Goal: Navigation & Orientation: Find specific page/section

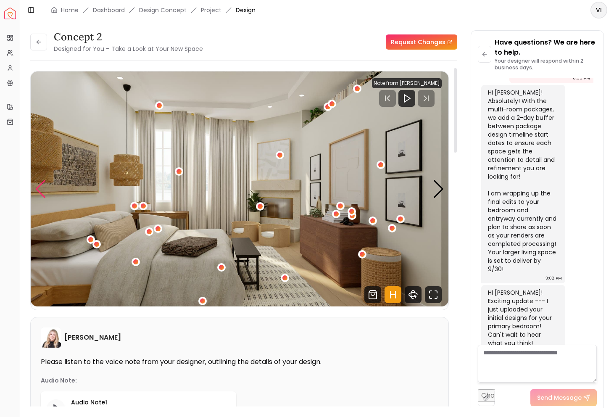
click at [37, 189] on div "Previous slide" at bounding box center [40, 189] width 11 height 18
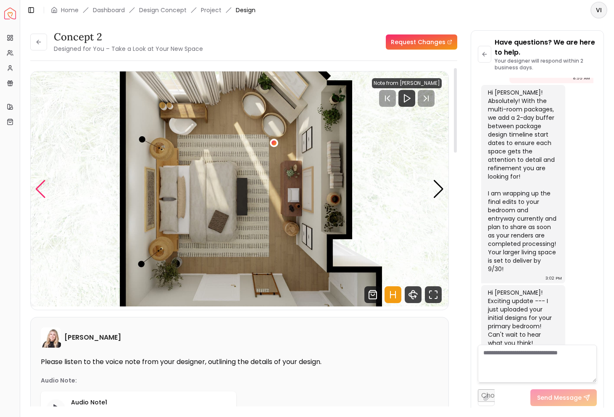
click at [37, 189] on div "Previous slide" at bounding box center [40, 189] width 11 height 18
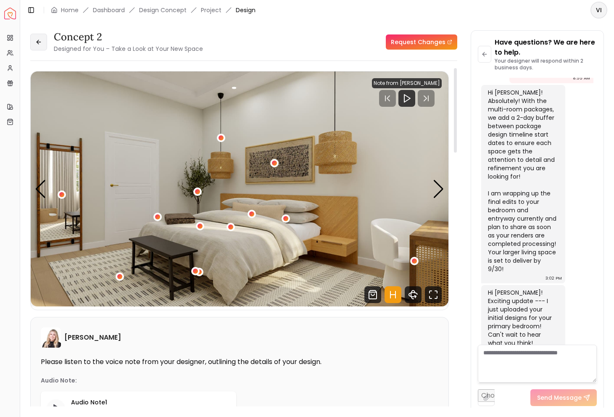
click at [43, 43] on button at bounding box center [38, 42] width 17 height 17
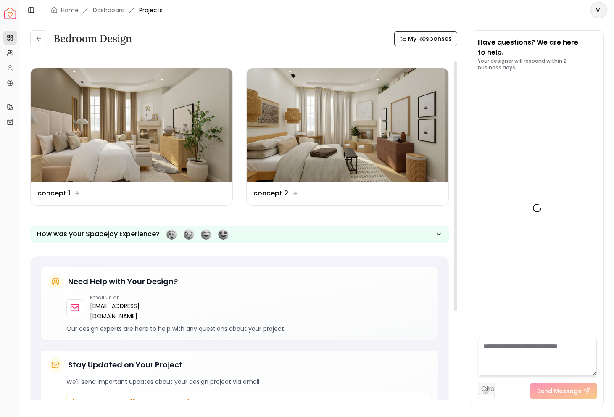
scroll to position [873, 0]
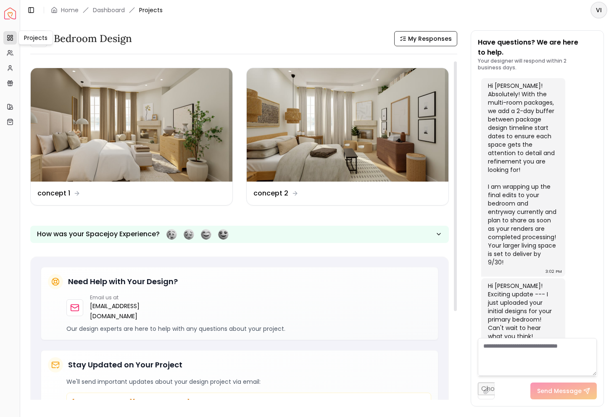
click at [41, 47] on div "Bedroom design My Responses Bedroom design My Responses Design Name concept 1 D…" at bounding box center [243, 218] width 427 height 376
click at [38, 38] on icon at bounding box center [38, 38] width 7 height 7
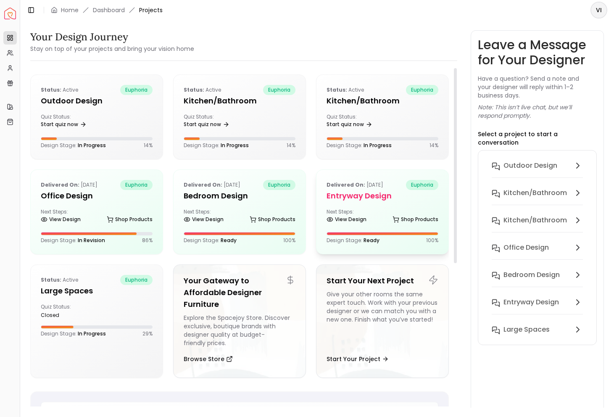
click at [342, 198] on h5 "entryway design" at bounding box center [383, 196] width 112 height 12
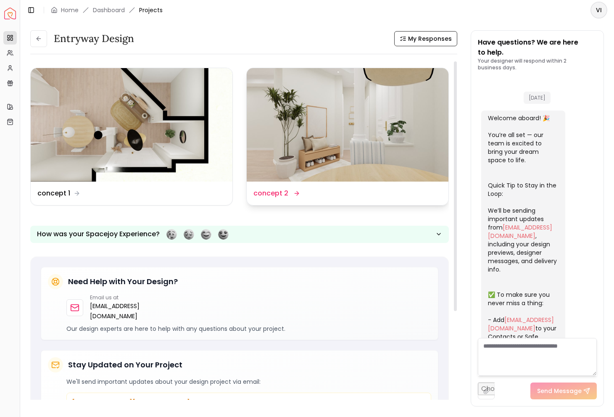
scroll to position [1287, 0]
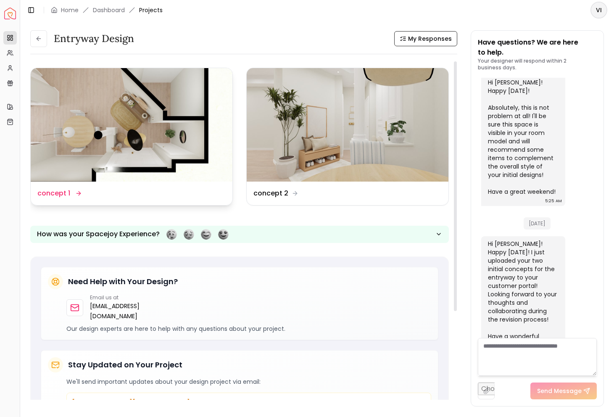
click at [119, 141] on img at bounding box center [132, 124] width 202 height 113
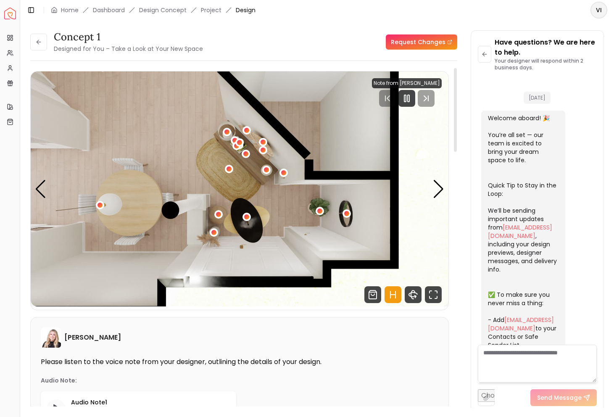
scroll to position [1280, 0]
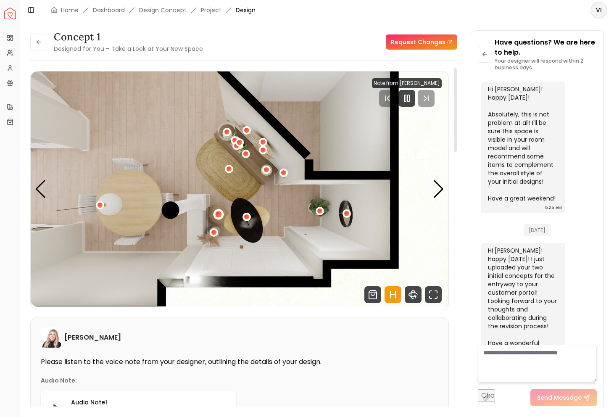
click at [217, 216] on div "1 / 5" at bounding box center [219, 214] width 6 height 6
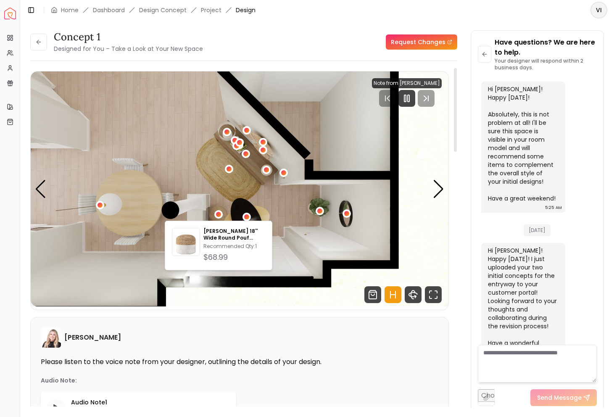
click at [235, 306] on img "1 / 5" at bounding box center [240, 188] width 418 height 235
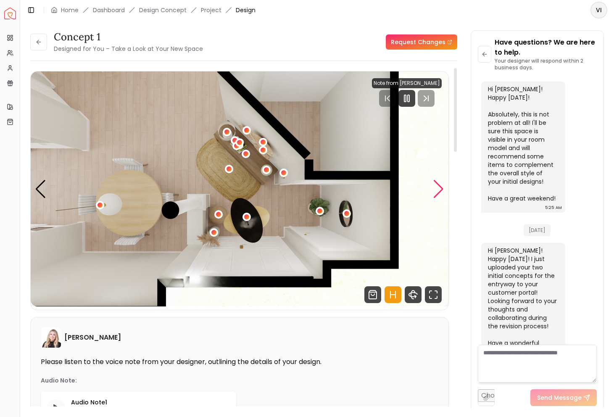
click at [440, 191] on div "Next slide" at bounding box center [438, 189] width 11 height 18
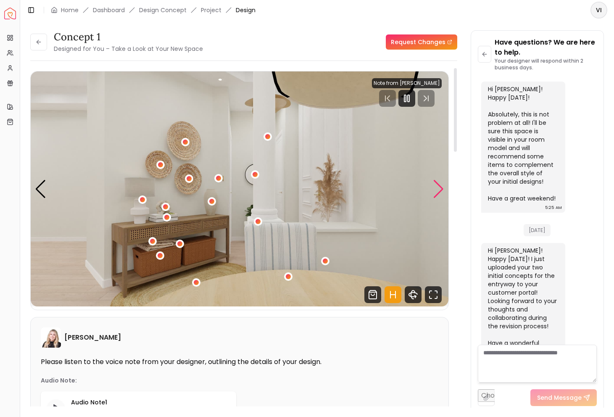
click at [440, 191] on div "Next slide" at bounding box center [438, 189] width 11 height 18
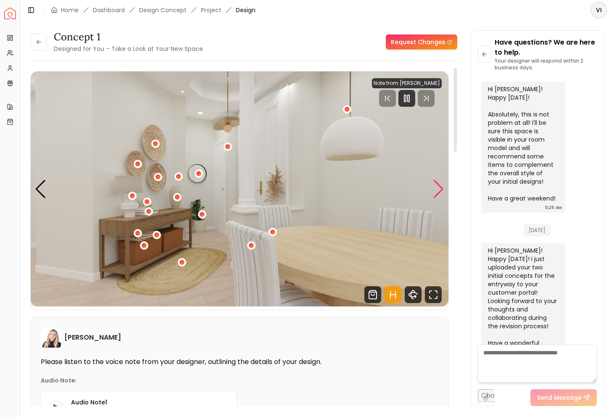
click at [440, 191] on div "Next slide" at bounding box center [438, 189] width 11 height 18
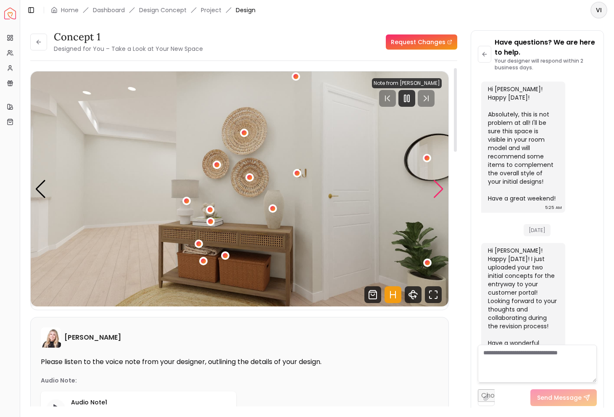
click at [440, 191] on div "Next slide" at bounding box center [438, 189] width 11 height 18
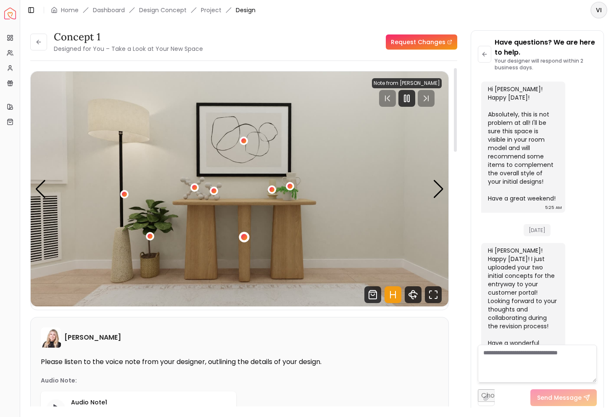
click at [242, 238] on div "5 / 5" at bounding box center [244, 237] width 6 height 6
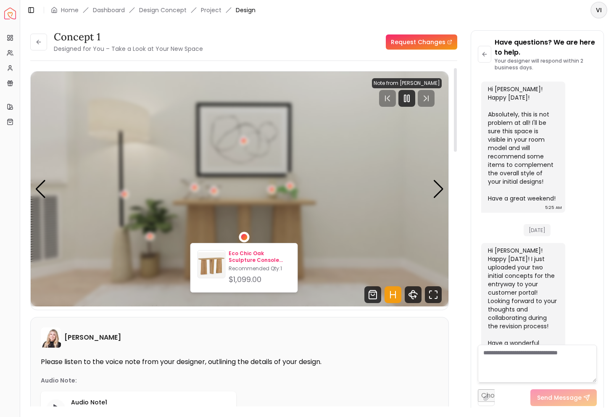
click at [247, 256] on p "Eco Chic Oak Sculpture Console Table" at bounding box center [260, 256] width 62 height 13
